Goal: Task Accomplishment & Management: Manage account settings

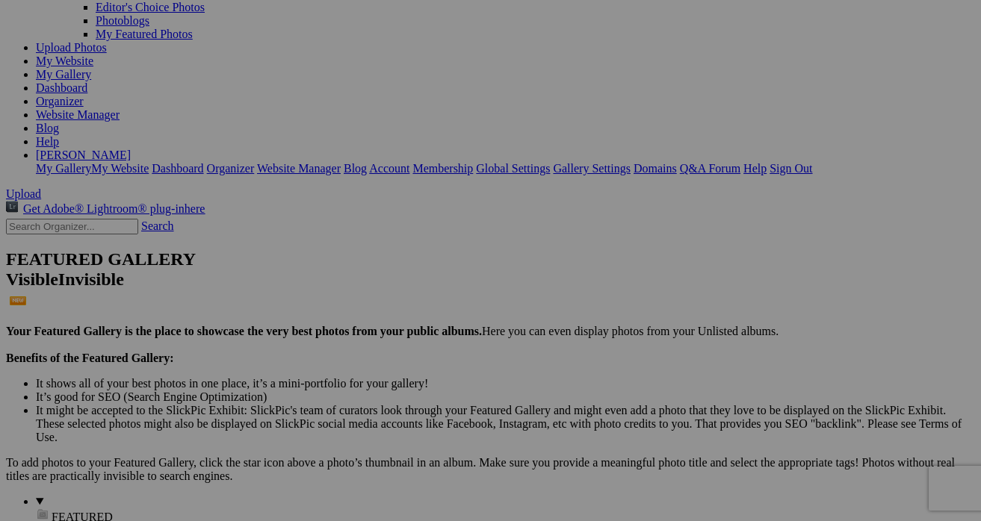
scroll to position [27, 0]
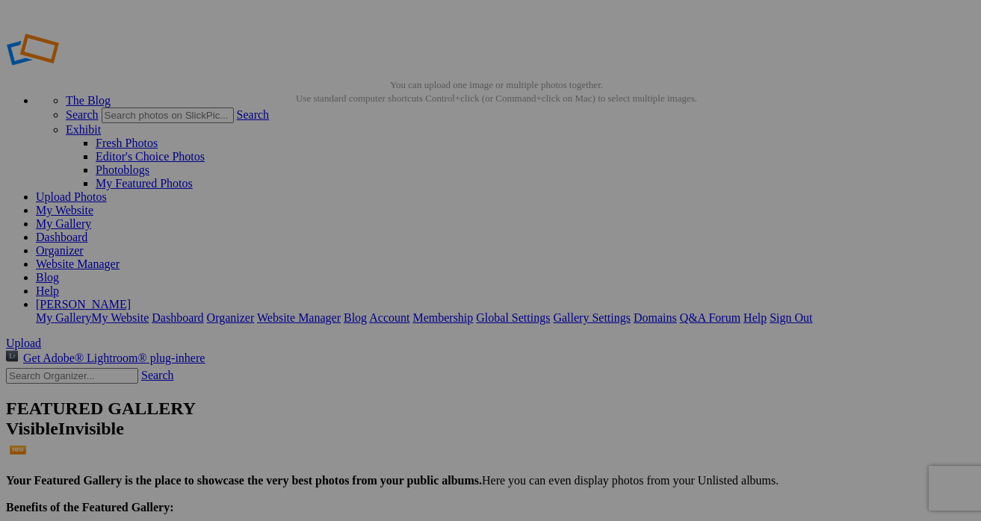
click at [93, 204] on link "My Website" at bounding box center [65, 210] width 58 height 13
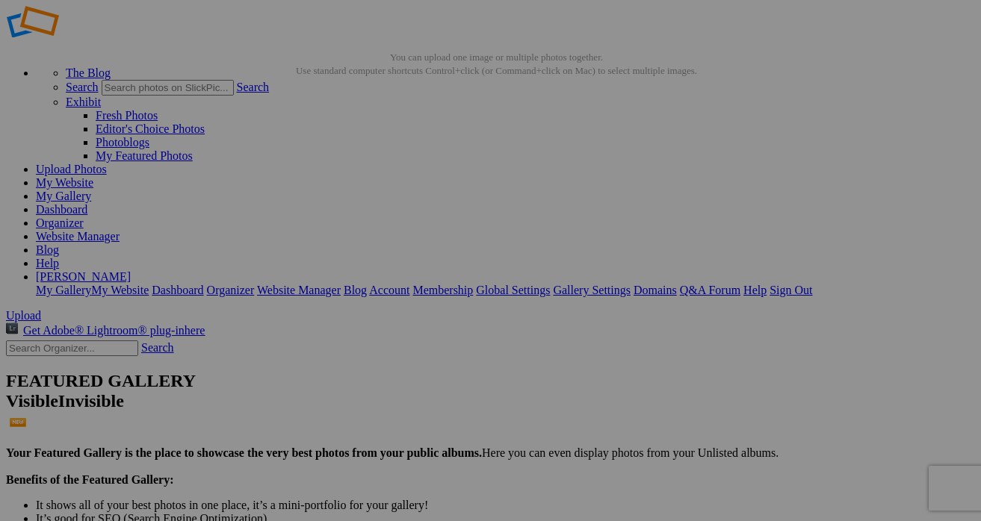
scroll to position [26, 0]
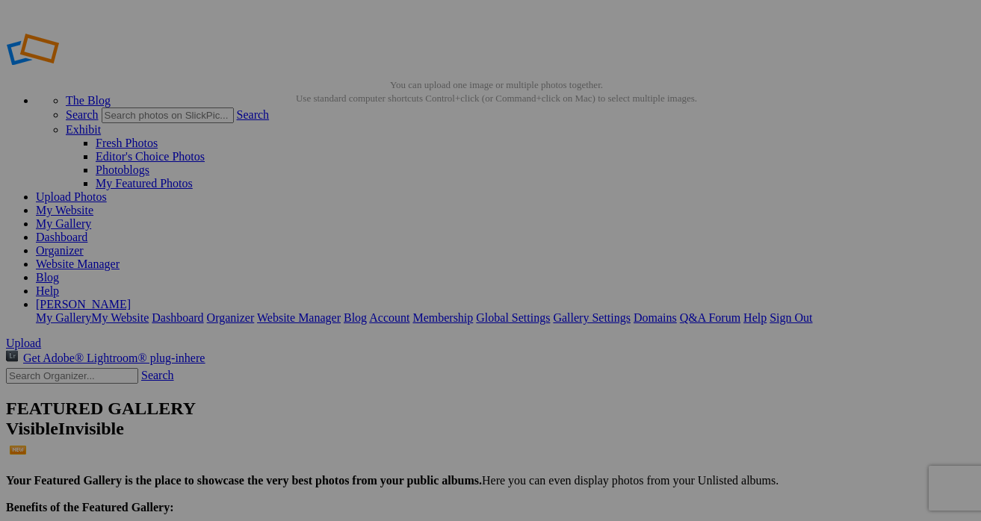
type input "L"
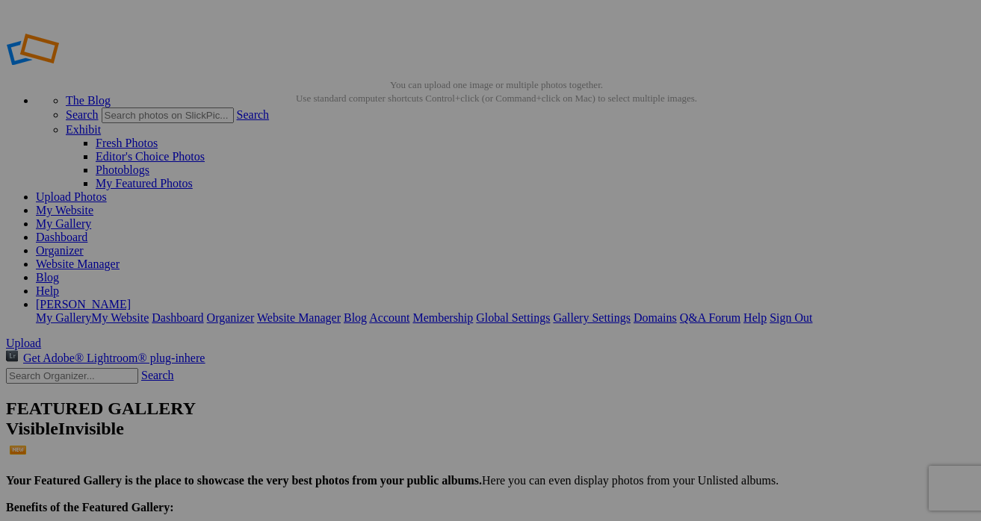
type input "Lake Helen at Lassen Volcanic National Park"
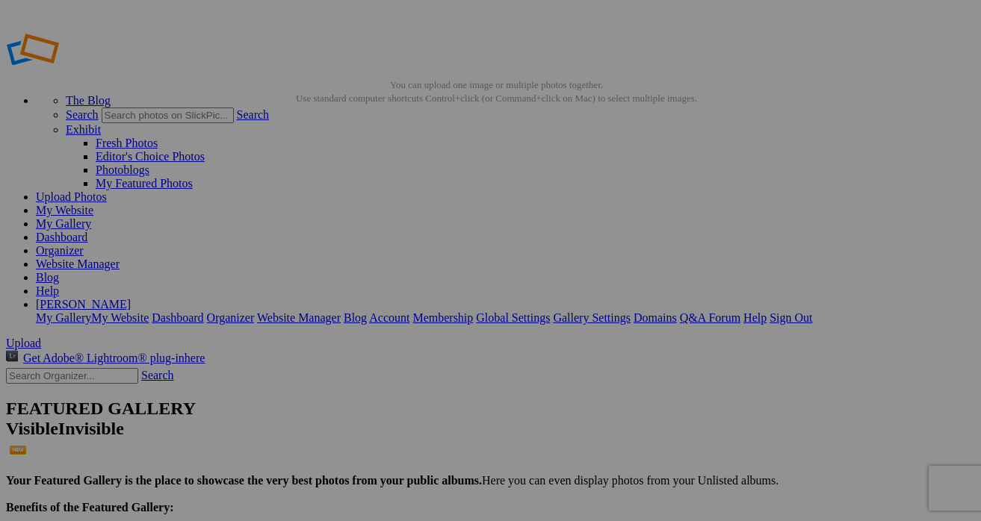
drag, startPoint x: 363, startPoint y: 279, endPoint x: 484, endPoint y: 281, distance: 121.0
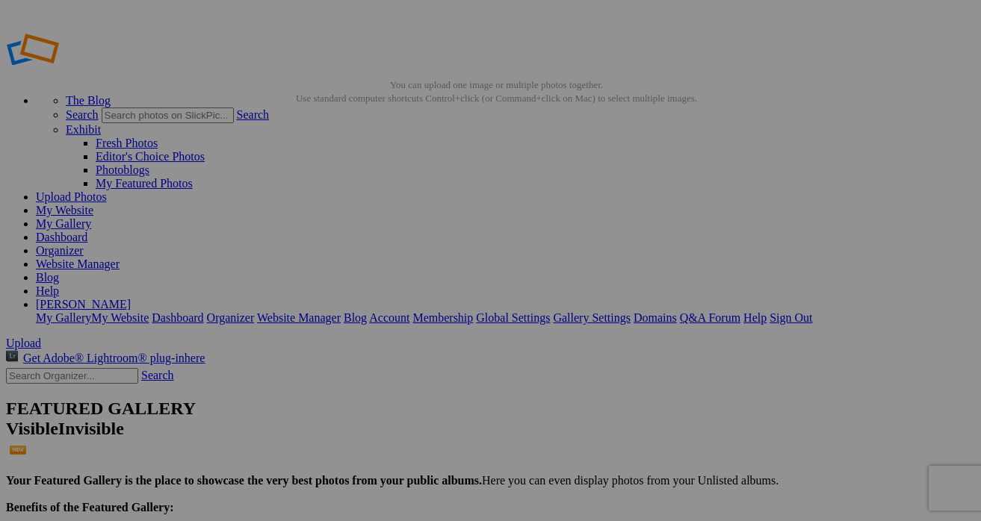
type input "Y"
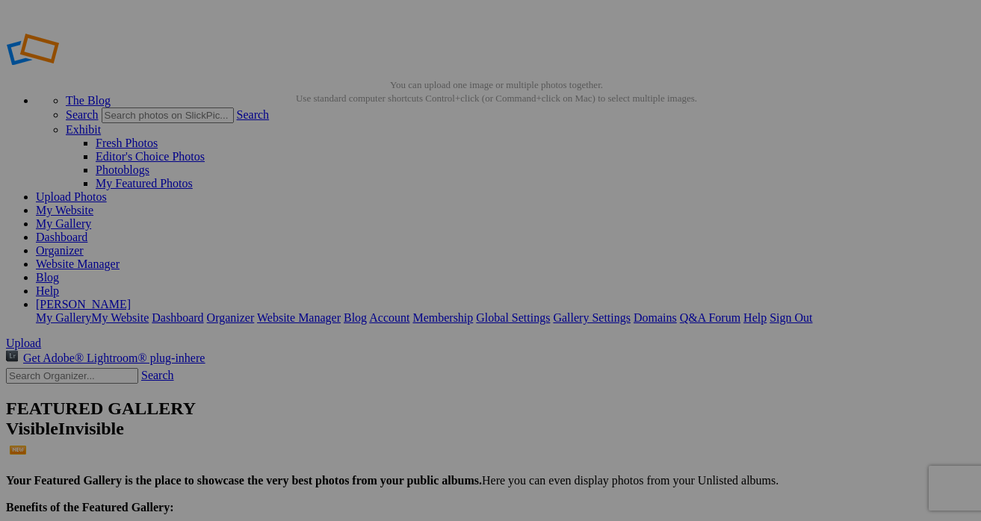
type input "Vibrant Yellow Daisy In Spring"
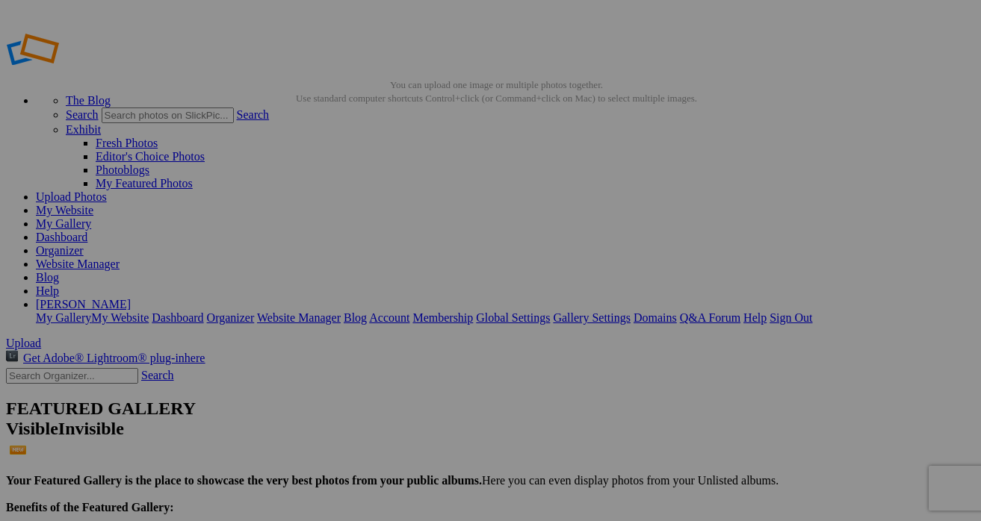
click at [91, 217] on link "My Gallery" at bounding box center [63, 223] width 55 height 13
